Goal: Communication & Community: Answer question/provide support

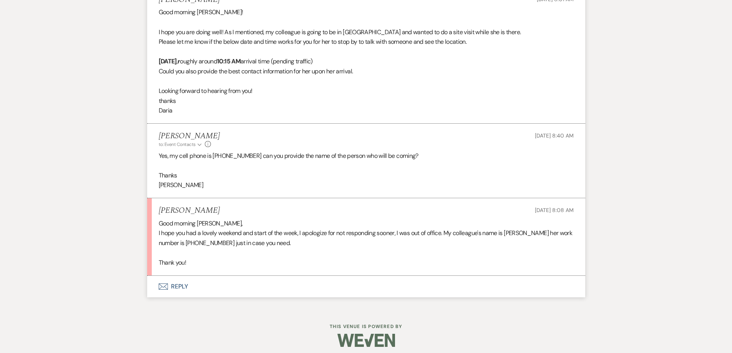
scroll to position [2256, 0]
click at [180, 288] on button "Envelope Reply" at bounding box center [366, 287] width 438 height 22
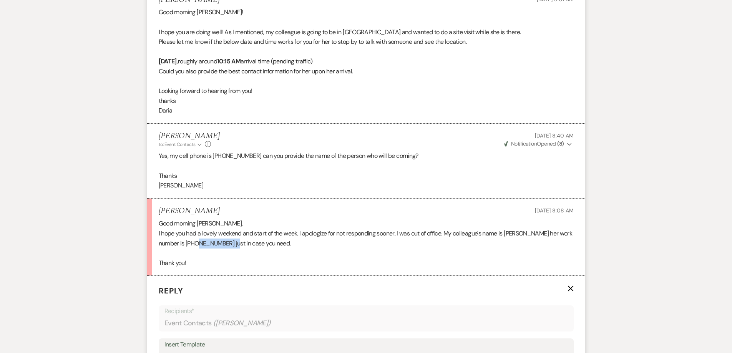
drag, startPoint x: 239, startPoint y: 246, endPoint x: 201, endPoint y: 248, distance: 37.7
click at [201, 248] on p "I hope you had a lovely weekend and start of the week, I apologize for not resp…" at bounding box center [366, 239] width 415 height 20
copy p "[PHONE_NUMBER]"
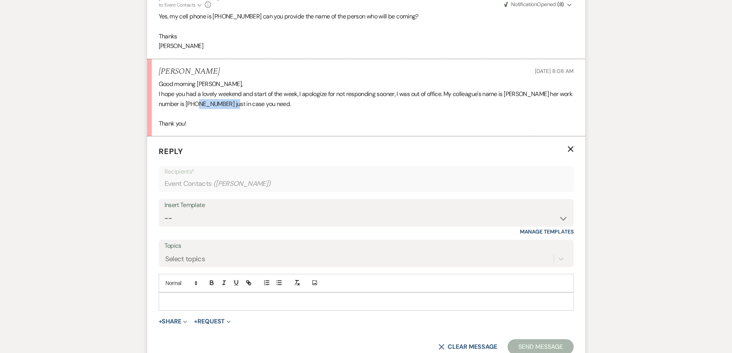
scroll to position [2410, 0]
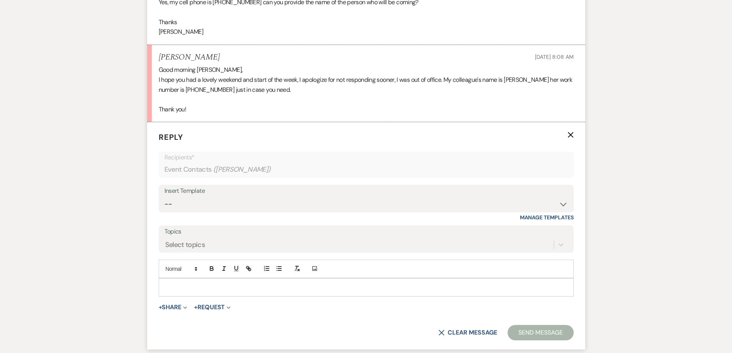
click at [192, 284] on p at bounding box center [366, 287] width 403 height 8
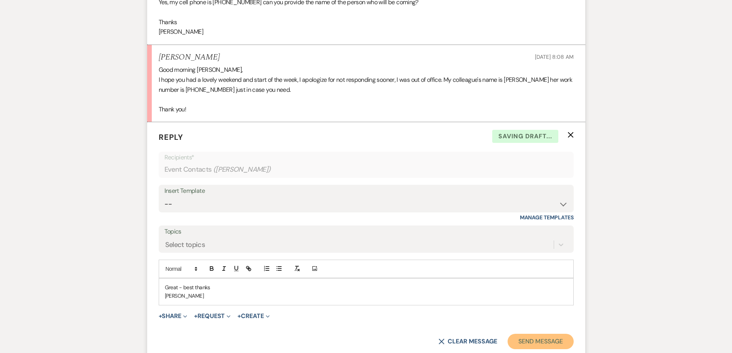
click at [544, 339] on button "Send Message" at bounding box center [541, 341] width 66 height 15
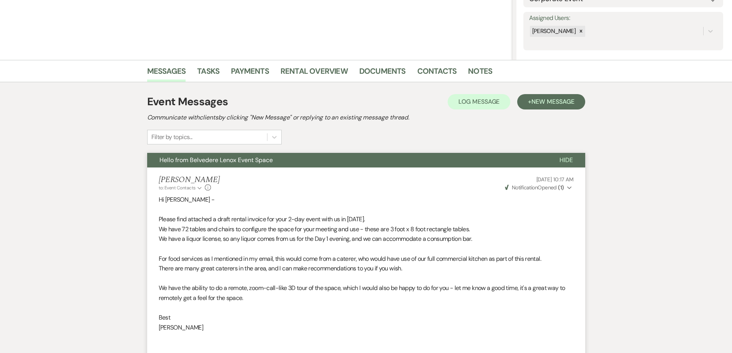
scroll to position [0, 0]
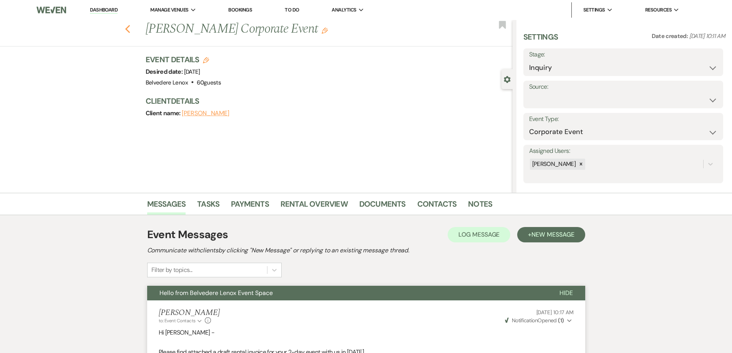
click at [130, 32] on use "button" at bounding box center [127, 29] width 5 height 8
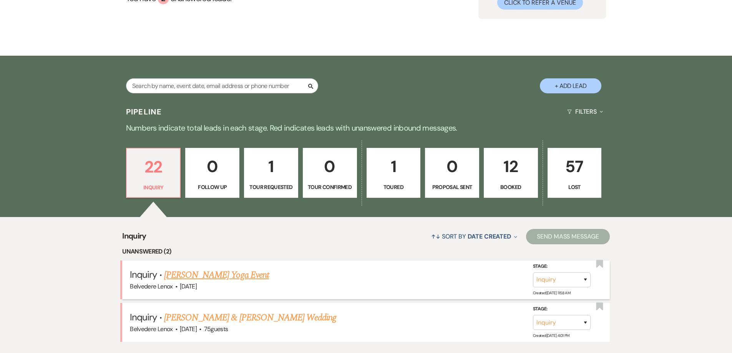
scroll to position [269, 0]
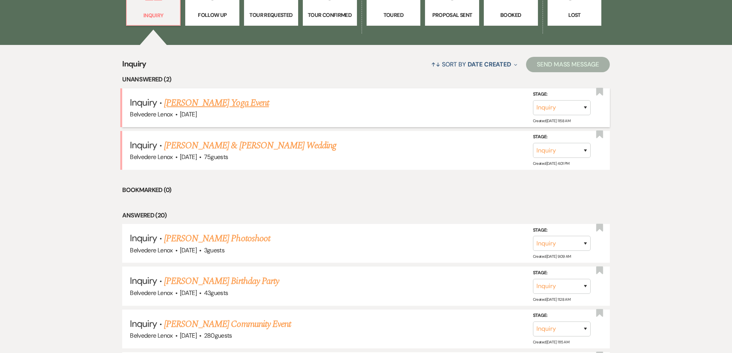
click at [213, 105] on link "[PERSON_NAME] Yoga Event" at bounding box center [216, 103] width 105 height 14
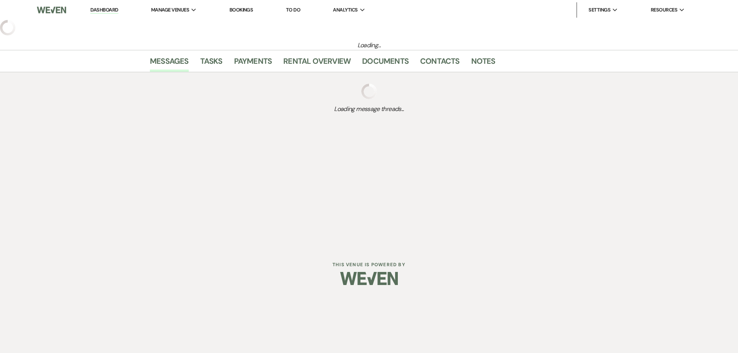
select select "20"
select select "7"
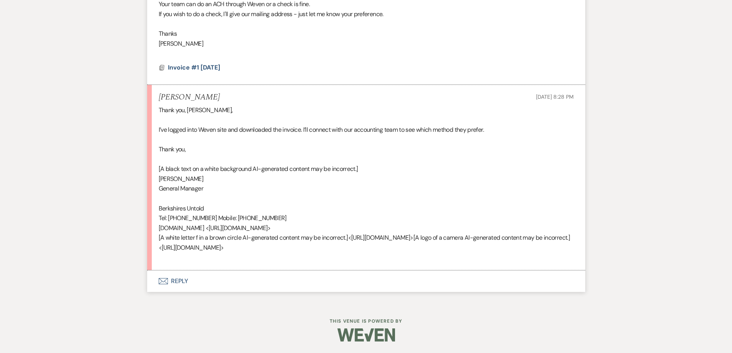
scroll to position [378, 0]
click at [183, 287] on button "Envelope Reply" at bounding box center [366, 282] width 438 height 22
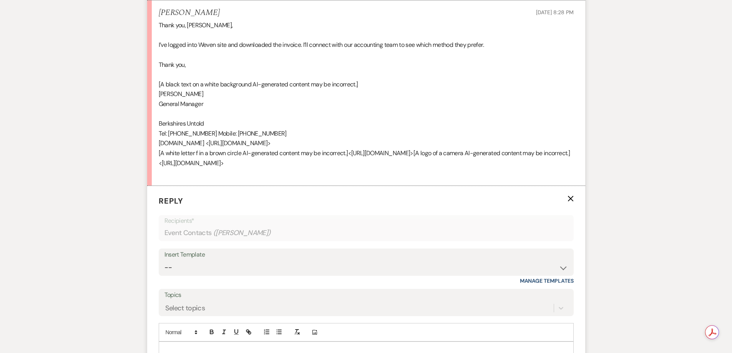
scroll to position [593, 0]
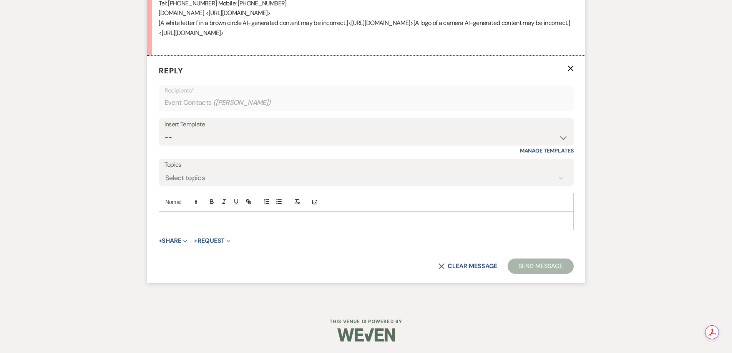
click at [196, 221] on p at bounding box center [366, 220] width 403 height 8
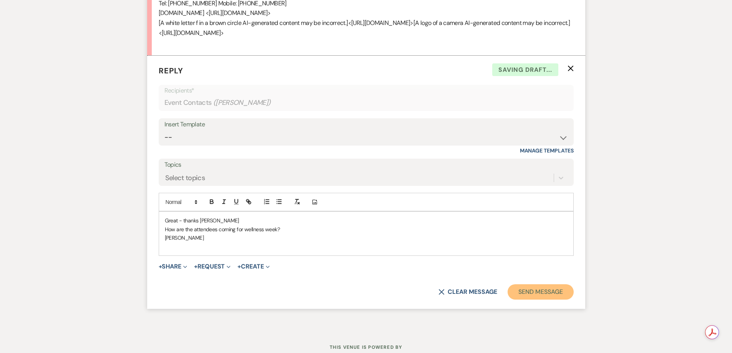
click at [534, 287] on button "Send Message" at bounding box center [541, 291] width 66 height 15
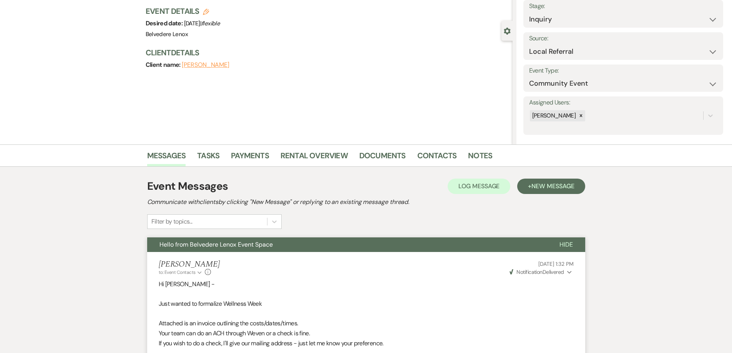
scroll to position [0, 0]
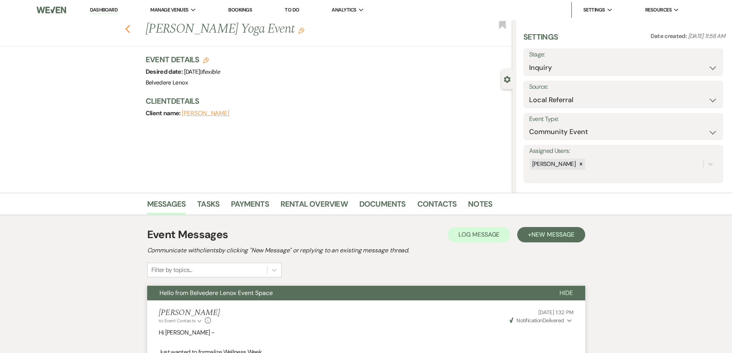
click at [130, 33] on icon "Previous" at bounding box center [128, 29] width 6 height 9
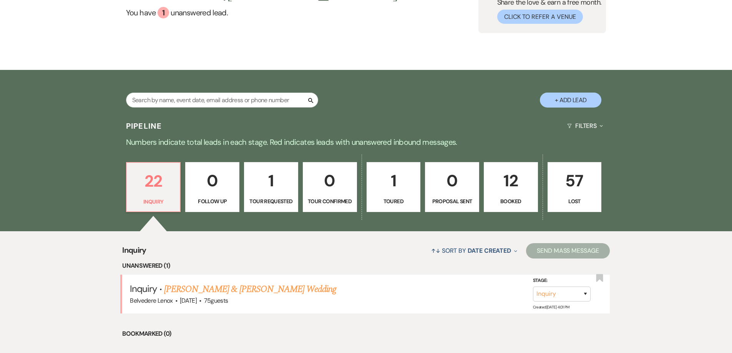
scroll to position [231, 0]
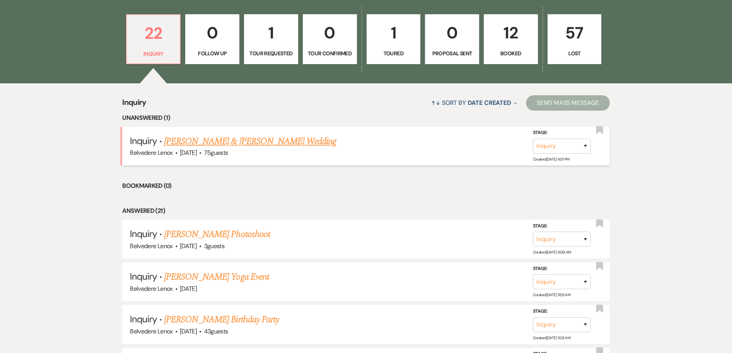
click at [224, 141] on link "[PERSON_NAME] & [PERSON_NAME] Wedding" at bounding box center [250, 142] width 172 height 14
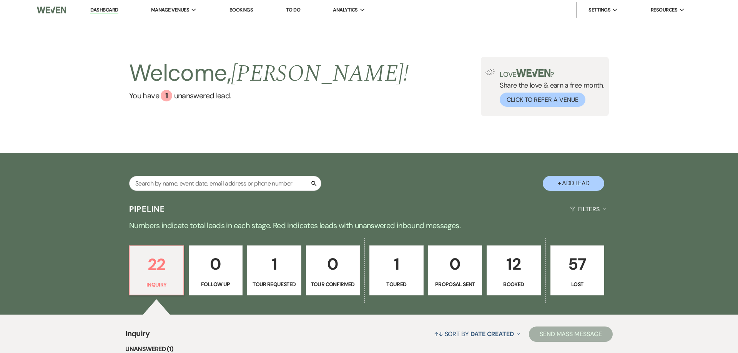
select select "5"
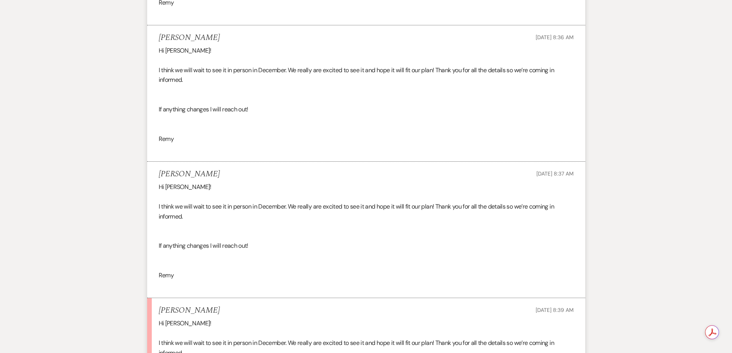
scroll to position [2982, 0]
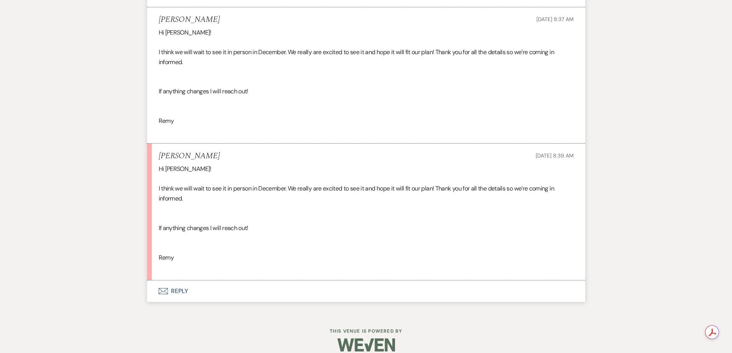
click at [180, 281] on button "Envelope Reply" at bounding box center [366, 292] width 438 height 22
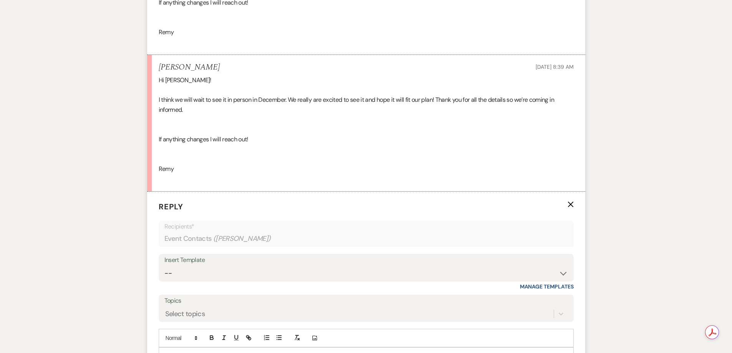
scroll to position [3197, 0]
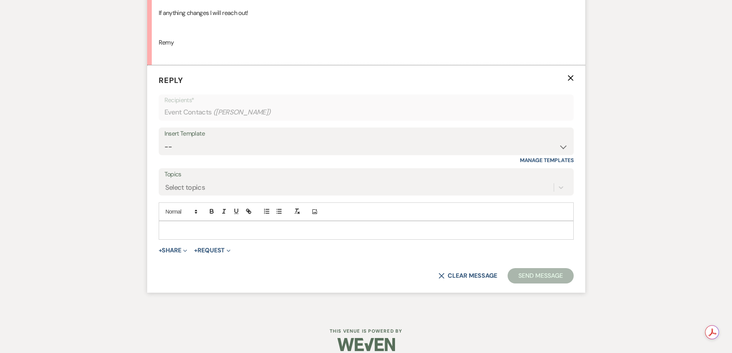
click at [218, 226] on p at bounding box center [366, 230] width 403 height 8
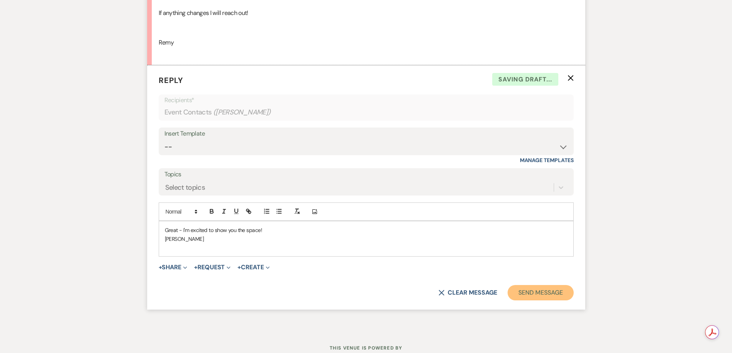
click at [524, 285] on button "Send Message" at bounding box center [541, 292] width 66 height 15
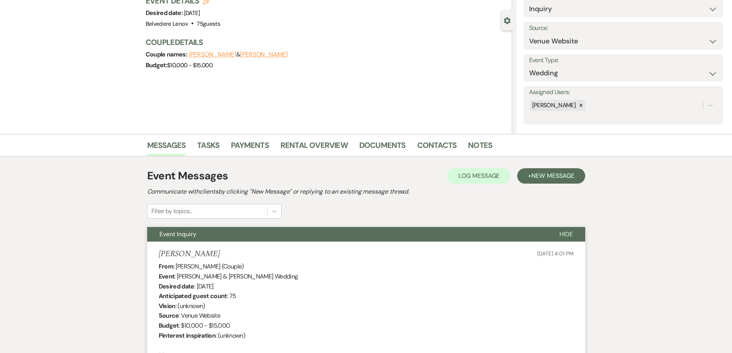
scroll to position [0, 0]
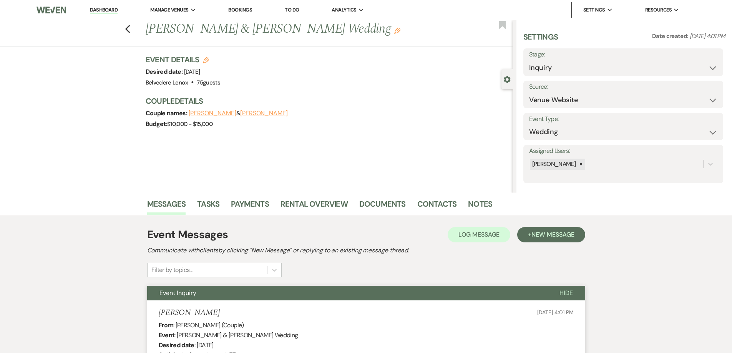
click at [127, 30] on div "Previous [PERSON_NAME] & [PERSON_NAME] Wedding Edit Bookmark" at bounding box center [254, 33] width 517 height 27
click at [129, 29] on use "button" at bounding box center [127, 29] width 5 height 8
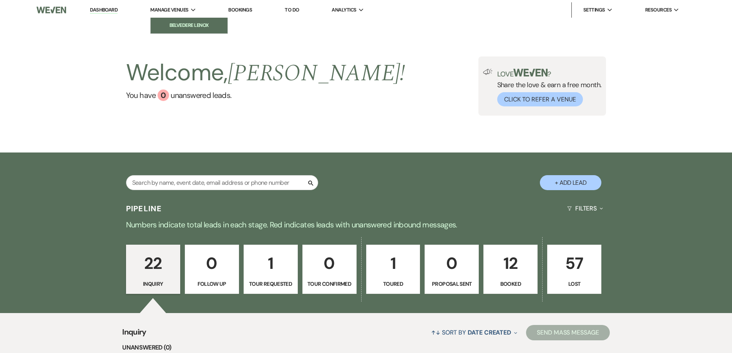
click at [187, 21] on link "Belvedere Lenox" at bounding box center [189, 25] width 77 height 15
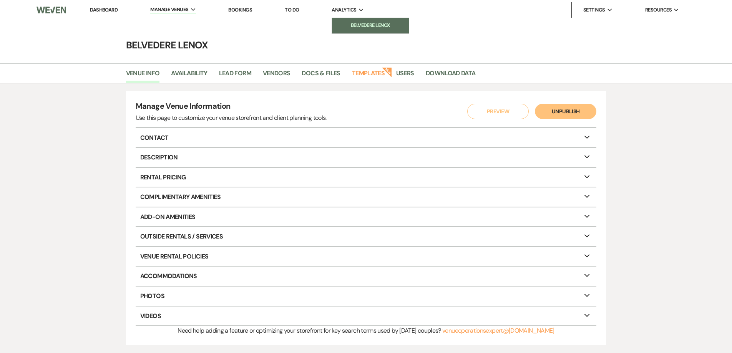
click at [349, 22] on li "Belvedere Lenox" at bounding box center [370, 26] width 69 height 8
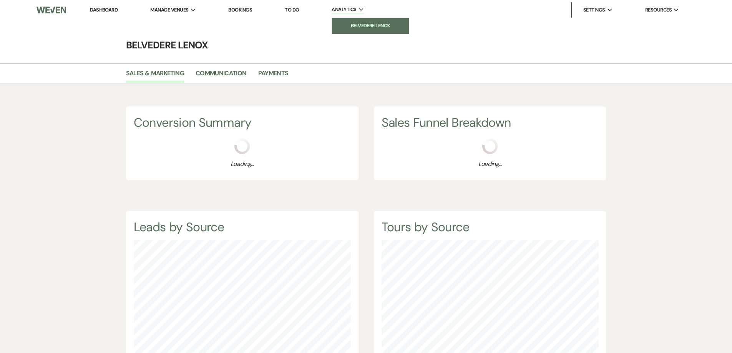
scroll to position [353, 732]
click at [266, 74] on link "Payments" at bounding box center [273, 75] width 30 height 15
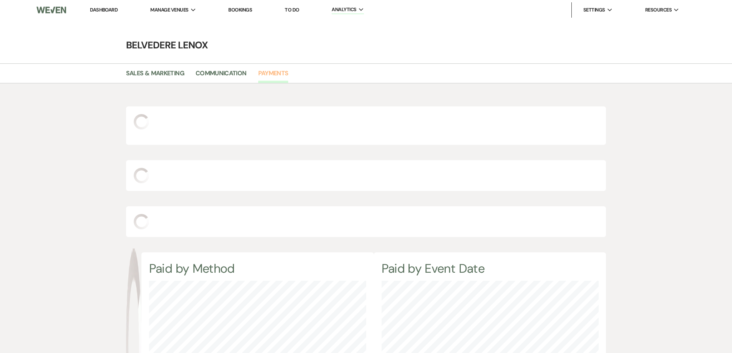
select select "2025"
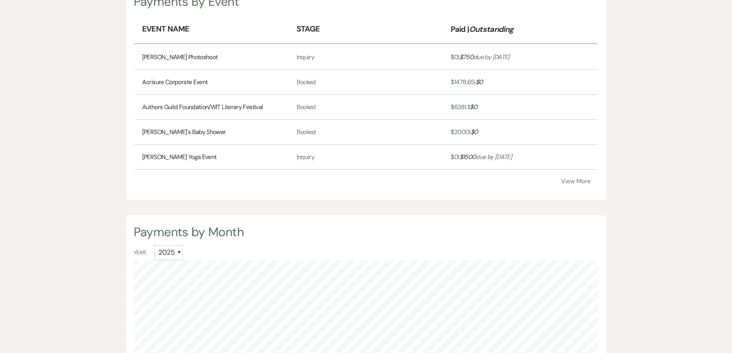
scroll to position [269, 0]
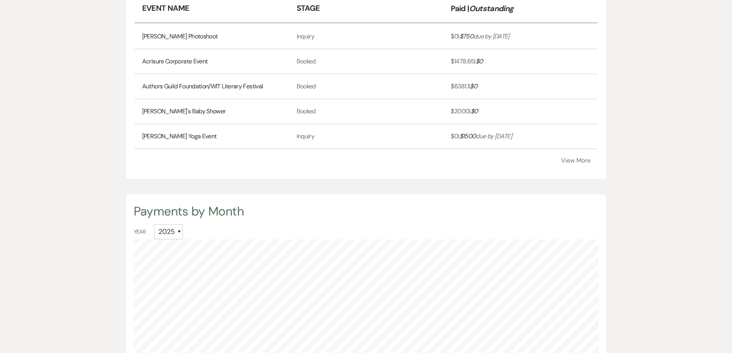
click at [585, 159] on button "View More" at bounding box center [576, 161] width 30 height 6
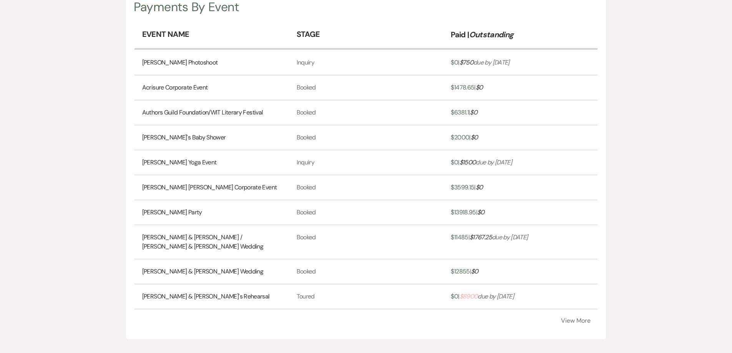
scroll to position [231, 0]
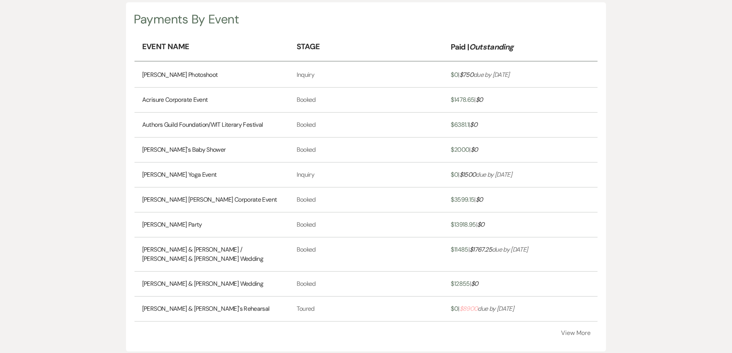
click at [573, 335] on button "View More" at bounding box center [576, 333] width 30 height 6
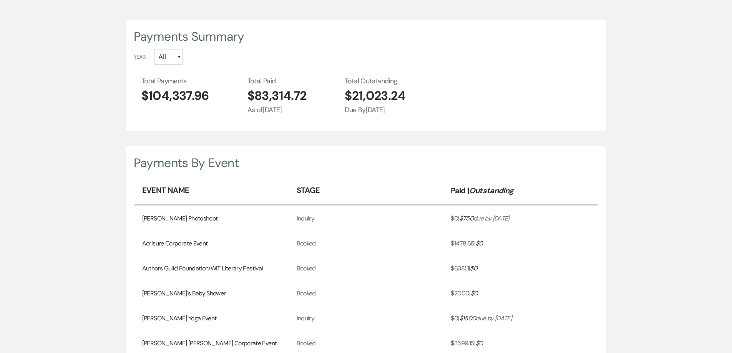
scroll to position [77, 0]
